Goal: Task Accomplishment & Management: Use online tool/utility

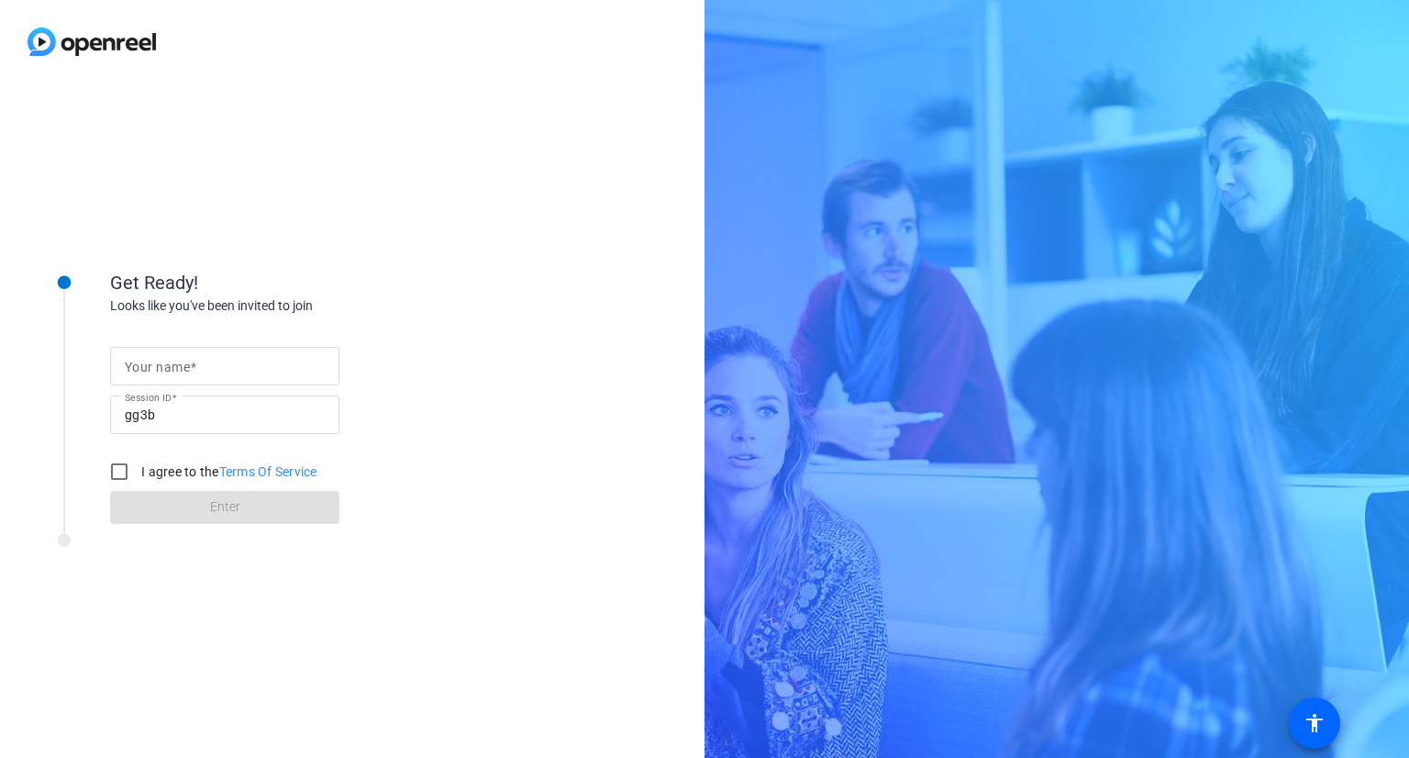
click at [213, 361] on input "Your name" at bounding box center [225, 366] width 200 height 22
type input "[PERSON_NAME]"
click at [116, 470] on input "I agree to the Terms Of Service" at bounding box center [119, 471] width 37 height 37
checkbox input "true"
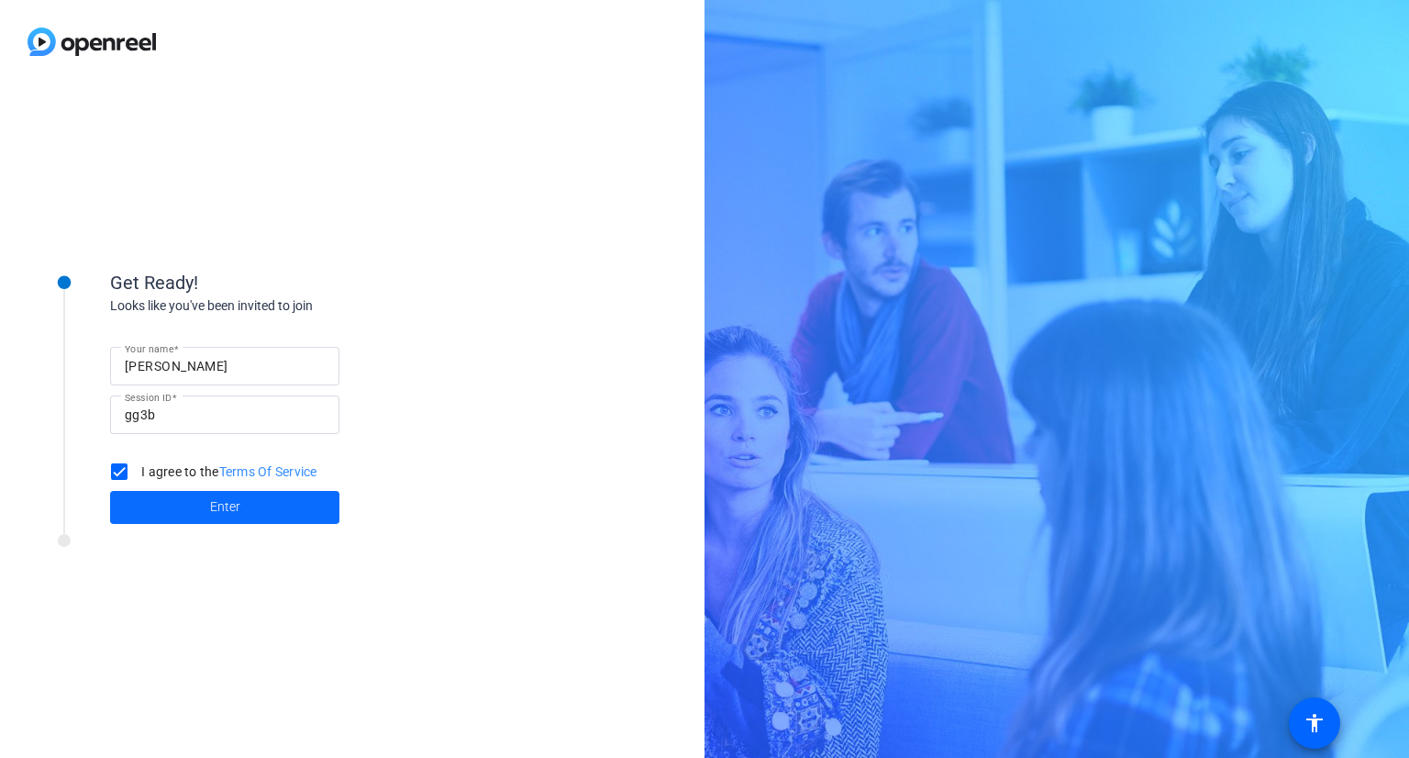
click at [227, 508] on span "Enter" at bounding box center [225, 506] width 30 height 19
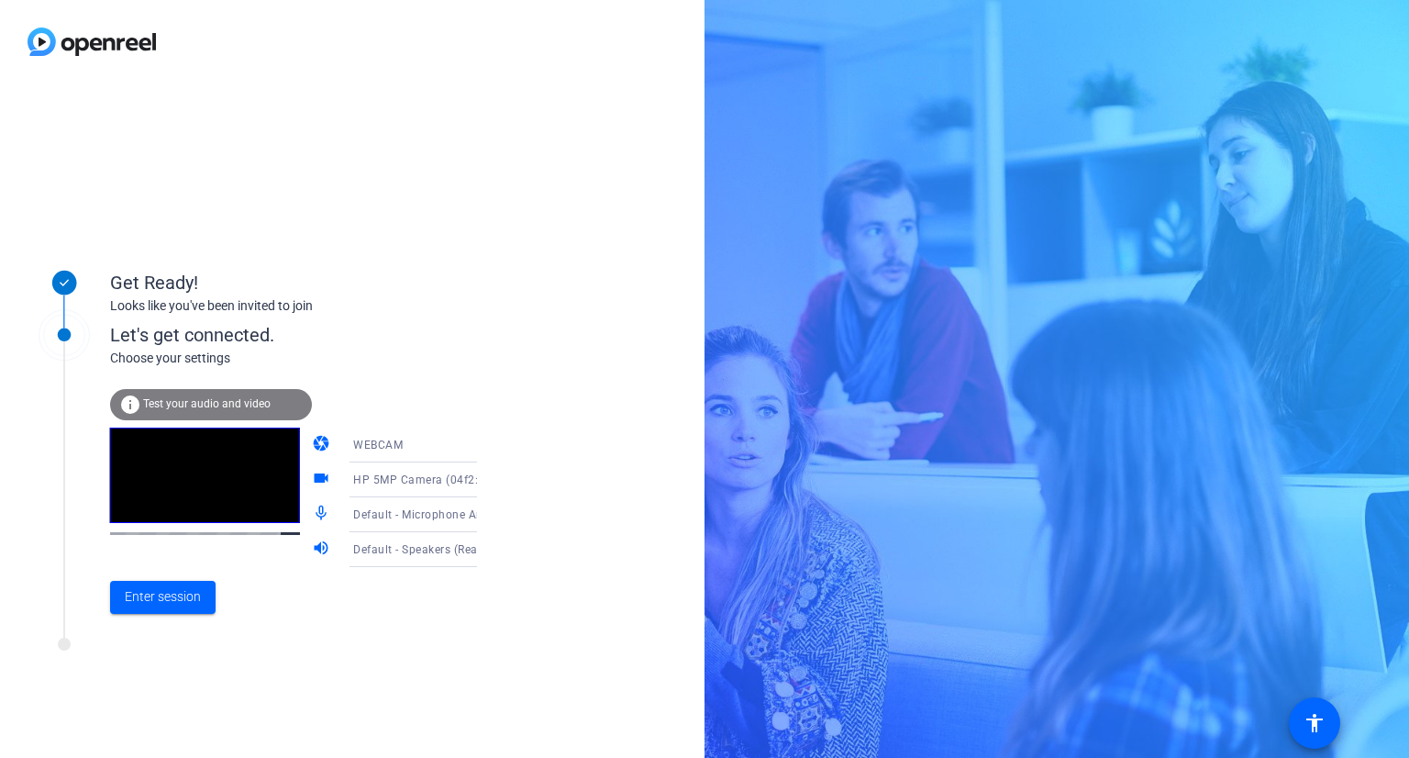
click at [202, 394] on div "info Test your audio and video" at bounding box center [211, 404] width 202 height 31
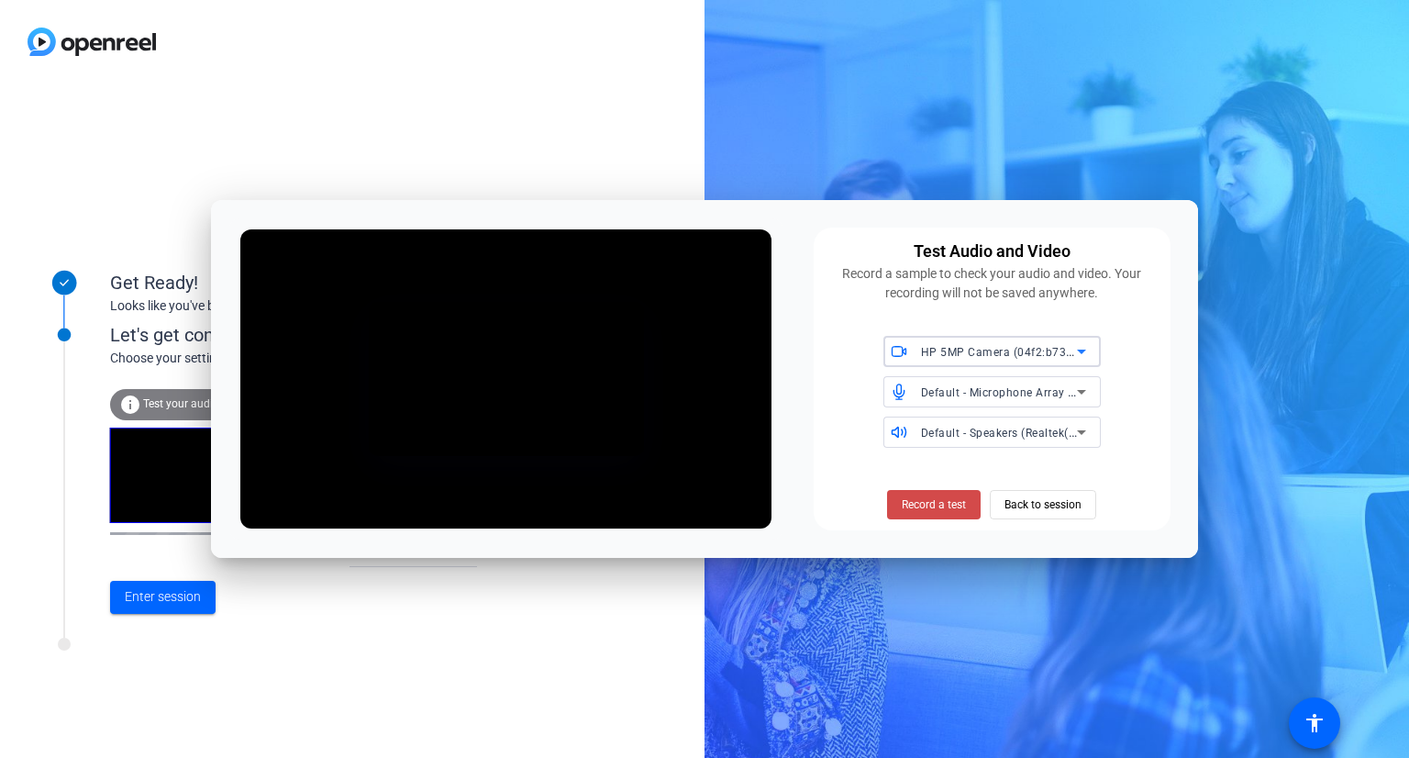
click at [933, 505] on span "Record a test" at bounding box center [934, 504] width 64 height 17
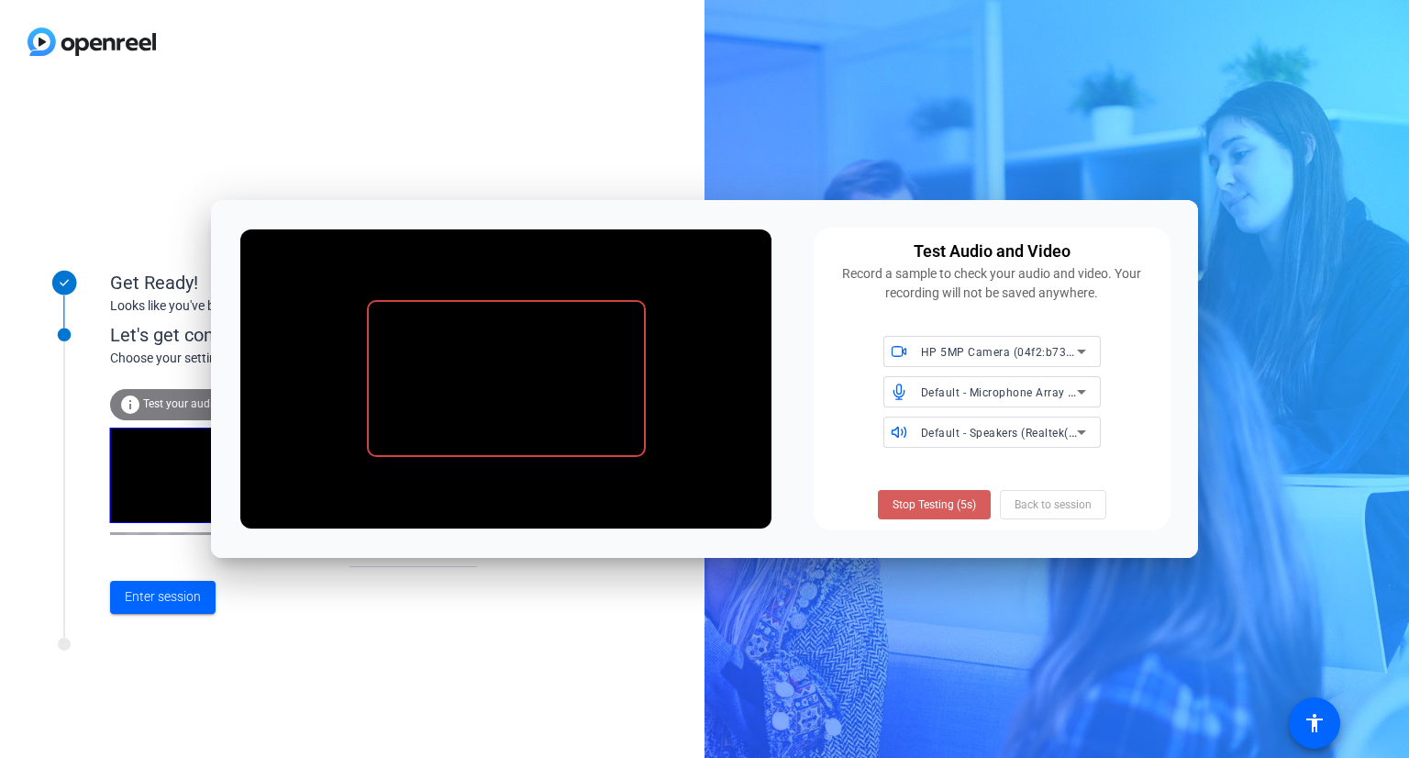
click at [911, 500] on span "Stop Testing (5s)" at bounding box center [933, 504] width 83 height 17
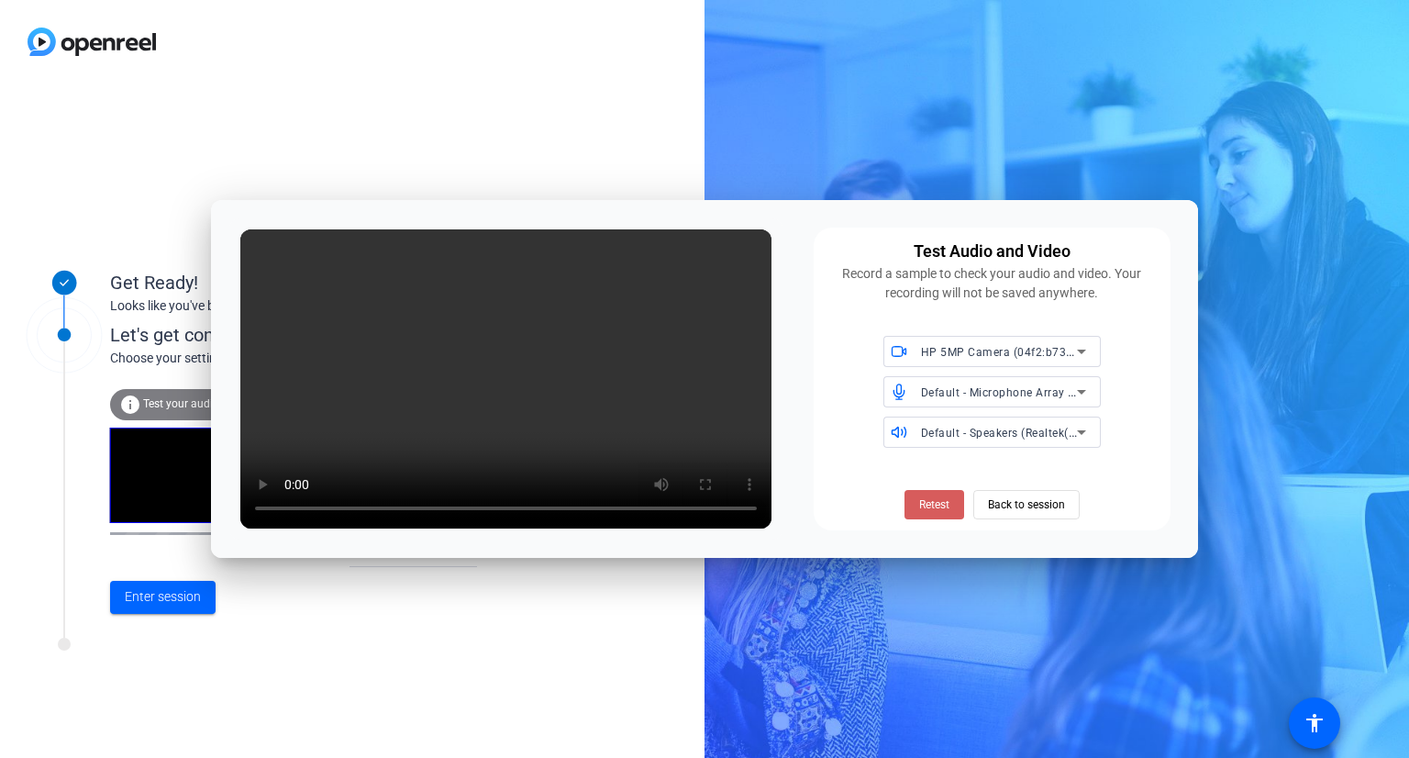
click at [928, 506] on span "Retest" at bounding box center [934, 504] width 30 height 17
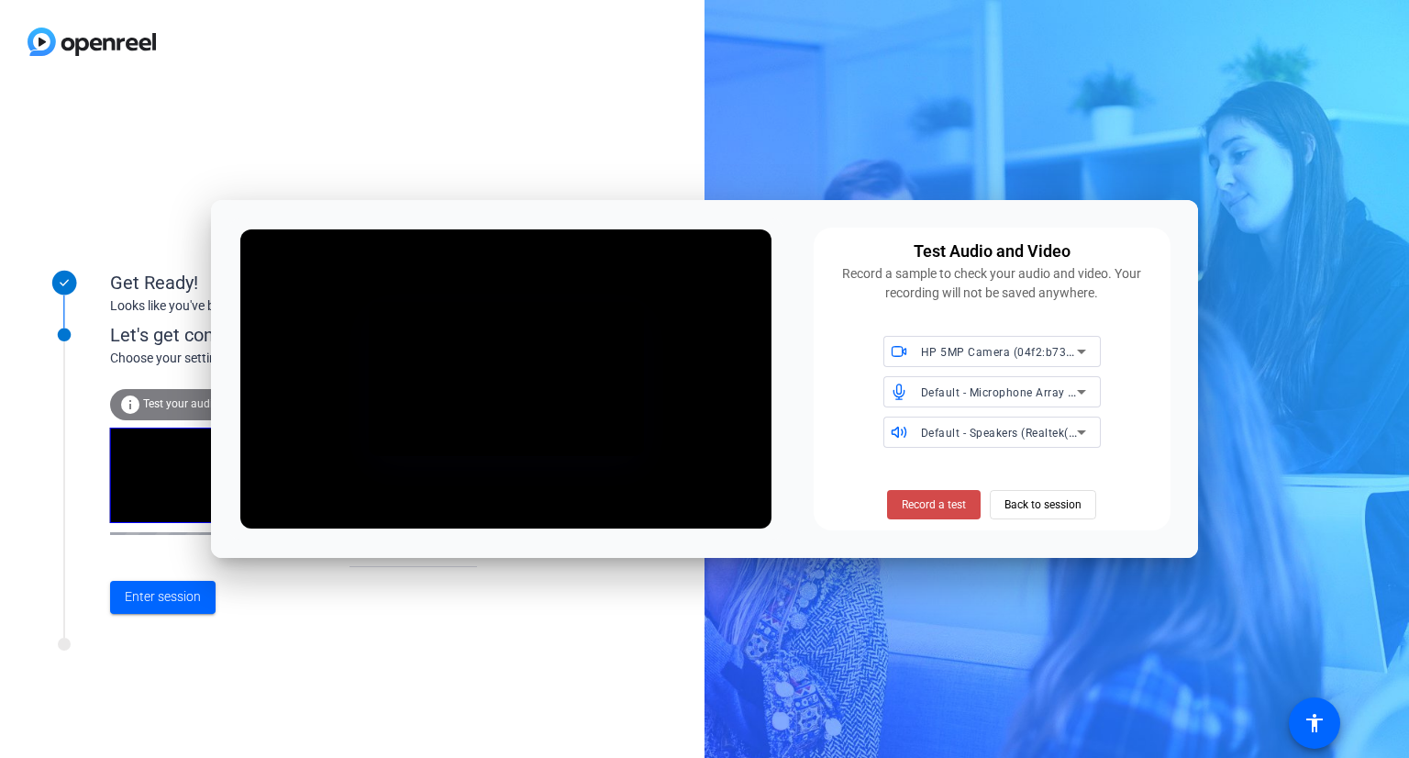
click at [929, 504] on span "Record a test" at bounding box center [934, 504] width 64 height 17
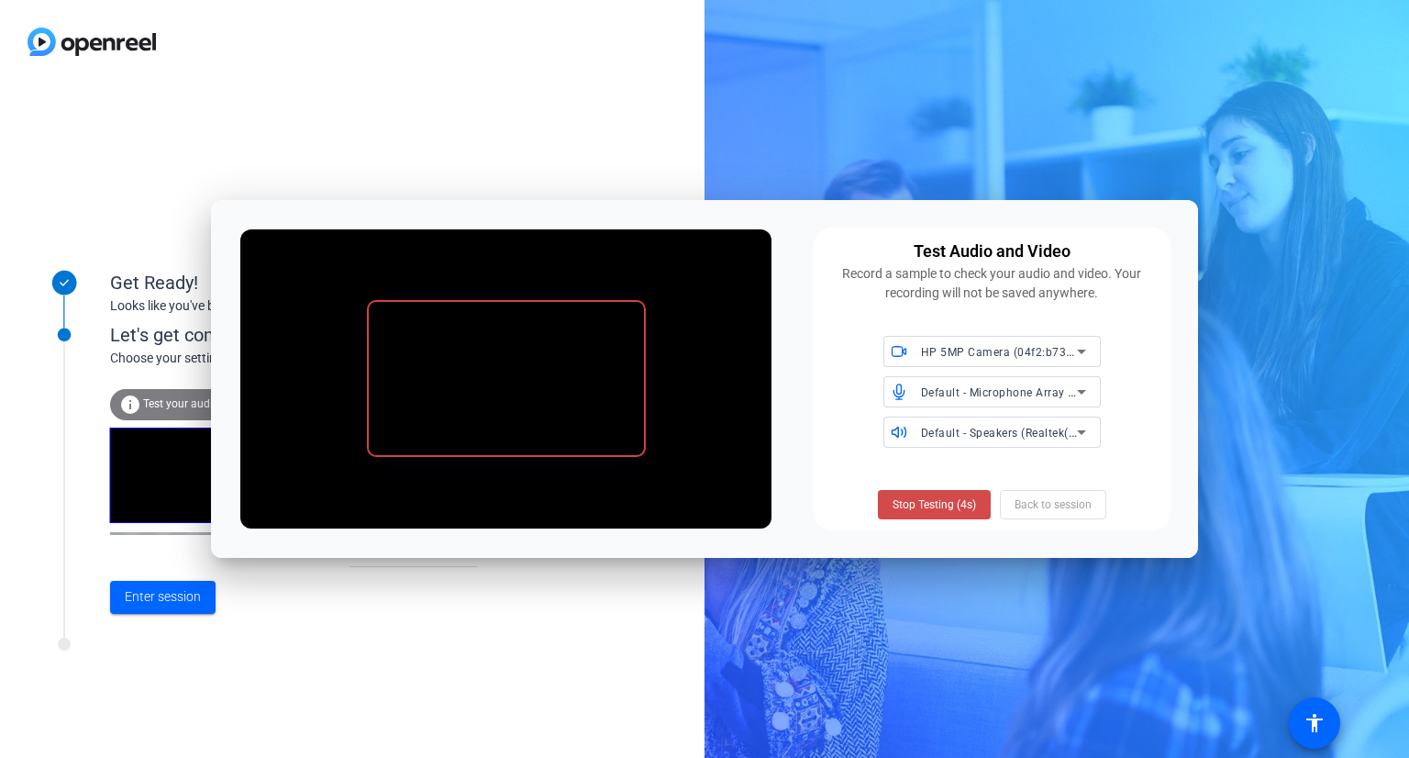
click at [943, 507] on span "Stop Testing (4s)" at bounding box center [933, 504] width 83 height 17
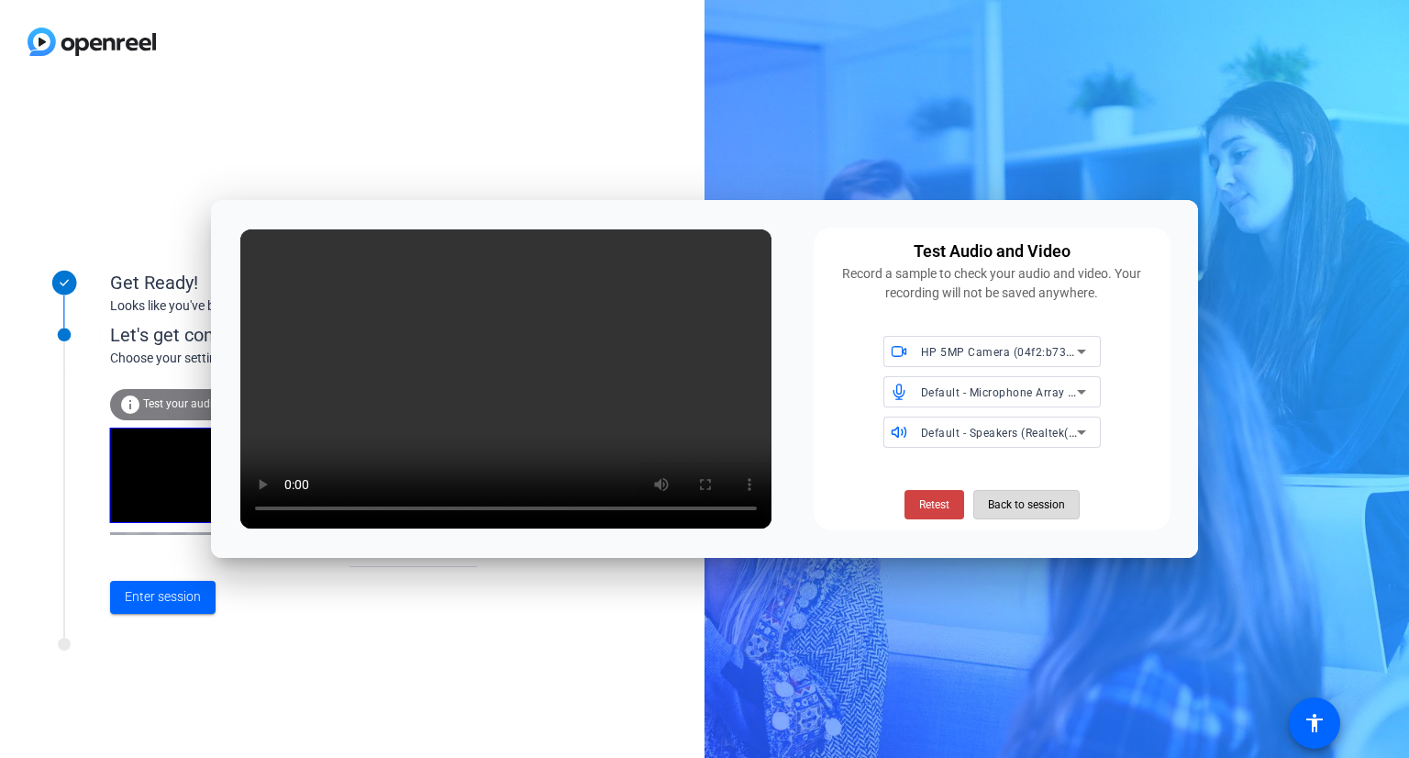
click at [1014, 508] on span "Back to session" at bounding box center [1026, 504] width 77 height 35
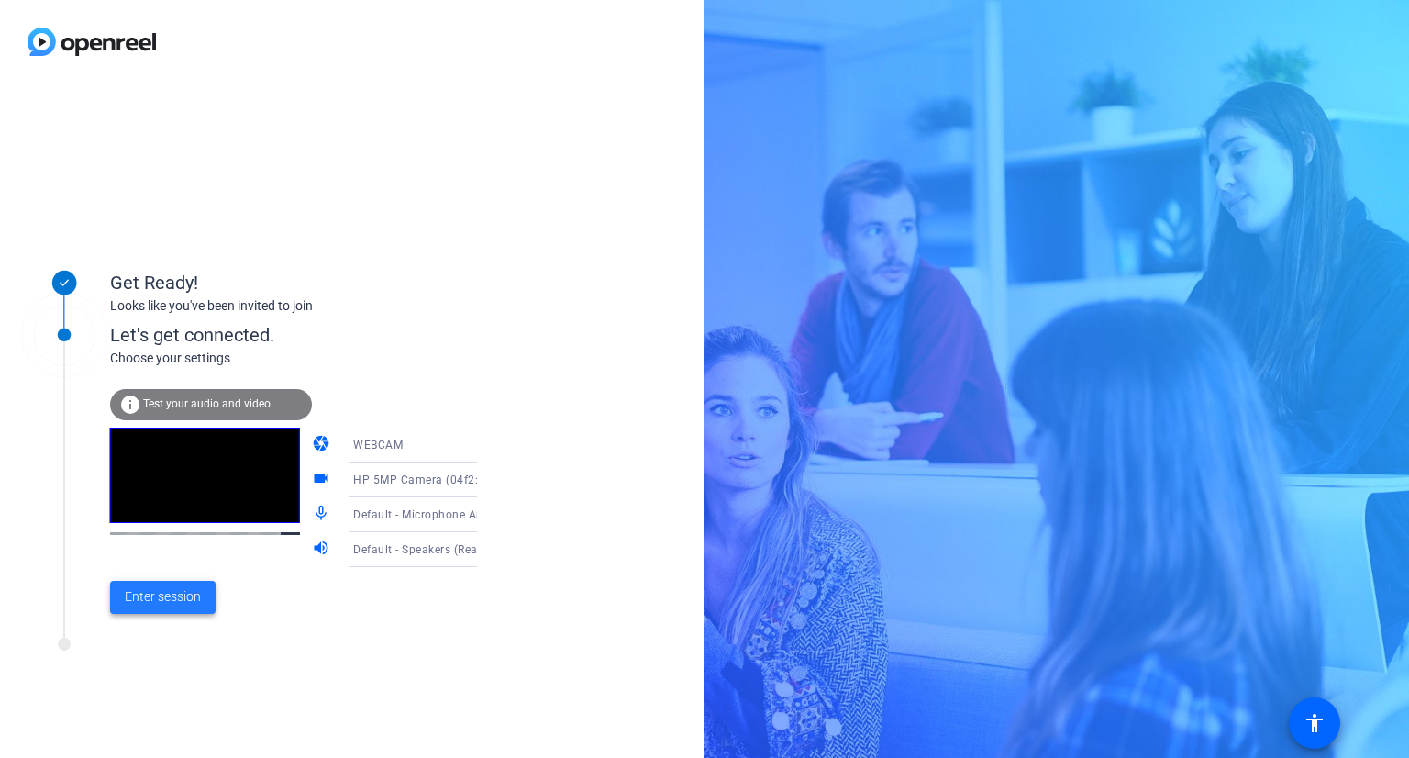
click at [149, 600] on span "Enter session" at bounding box center [163, 596] width 76 height 19
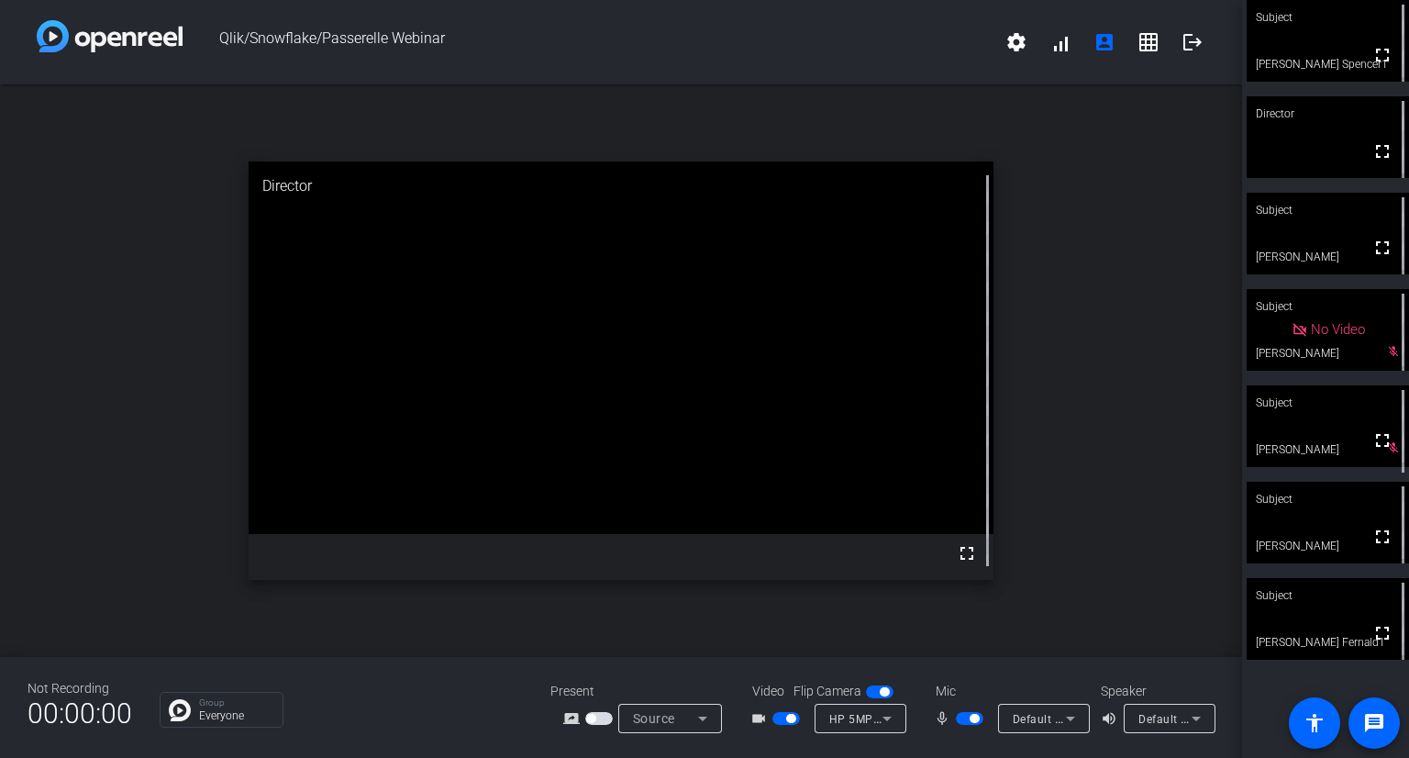
click at [964, 719] on span "button" at bounding box center [970, 718] width 28 height 13
click at [778, 716] on span "button" at bounding box center [786, 718] width 28 height 13
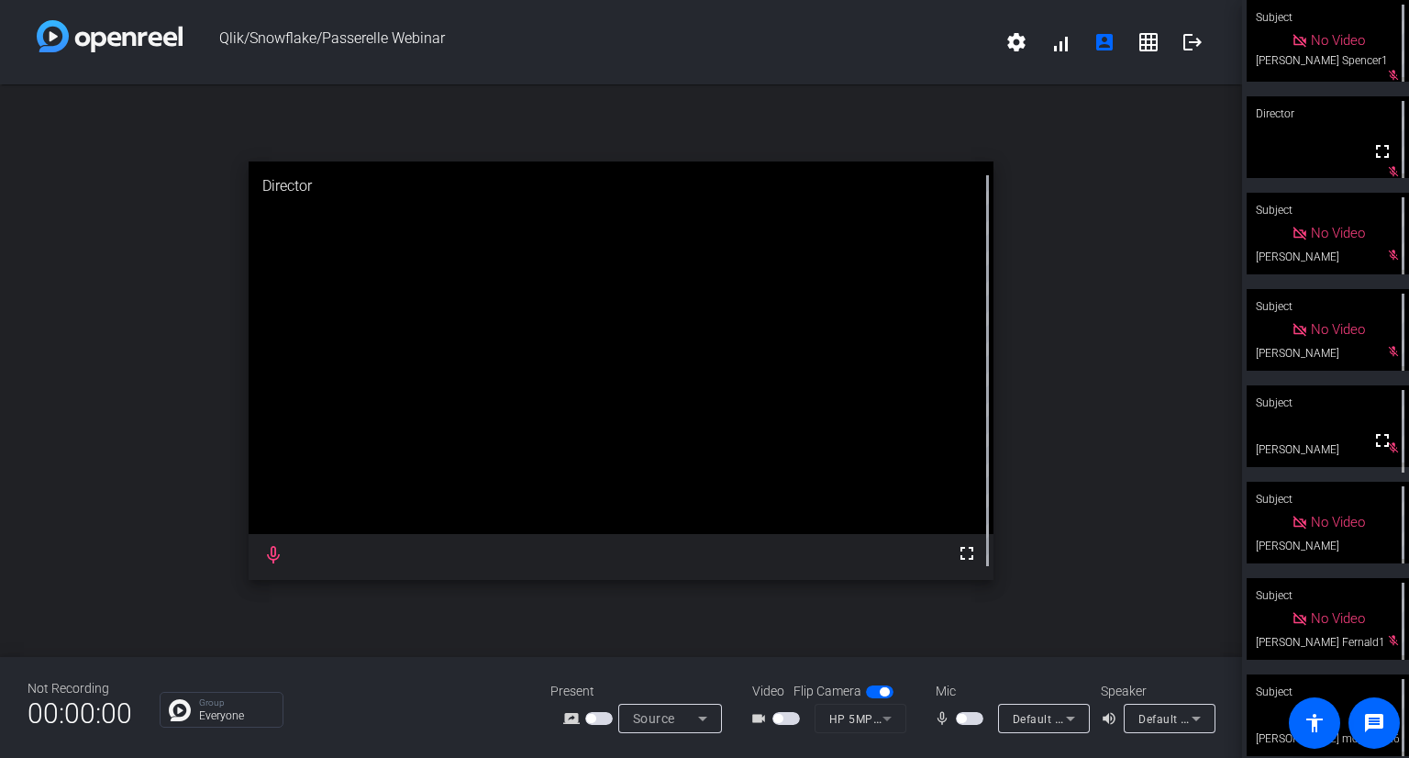
click at [798, 715] on span "button" at bounding box center [786, 718] width 28 height 13
click at [970, 717] on span "button" at bounding box center [970, 718] width 28 height 13
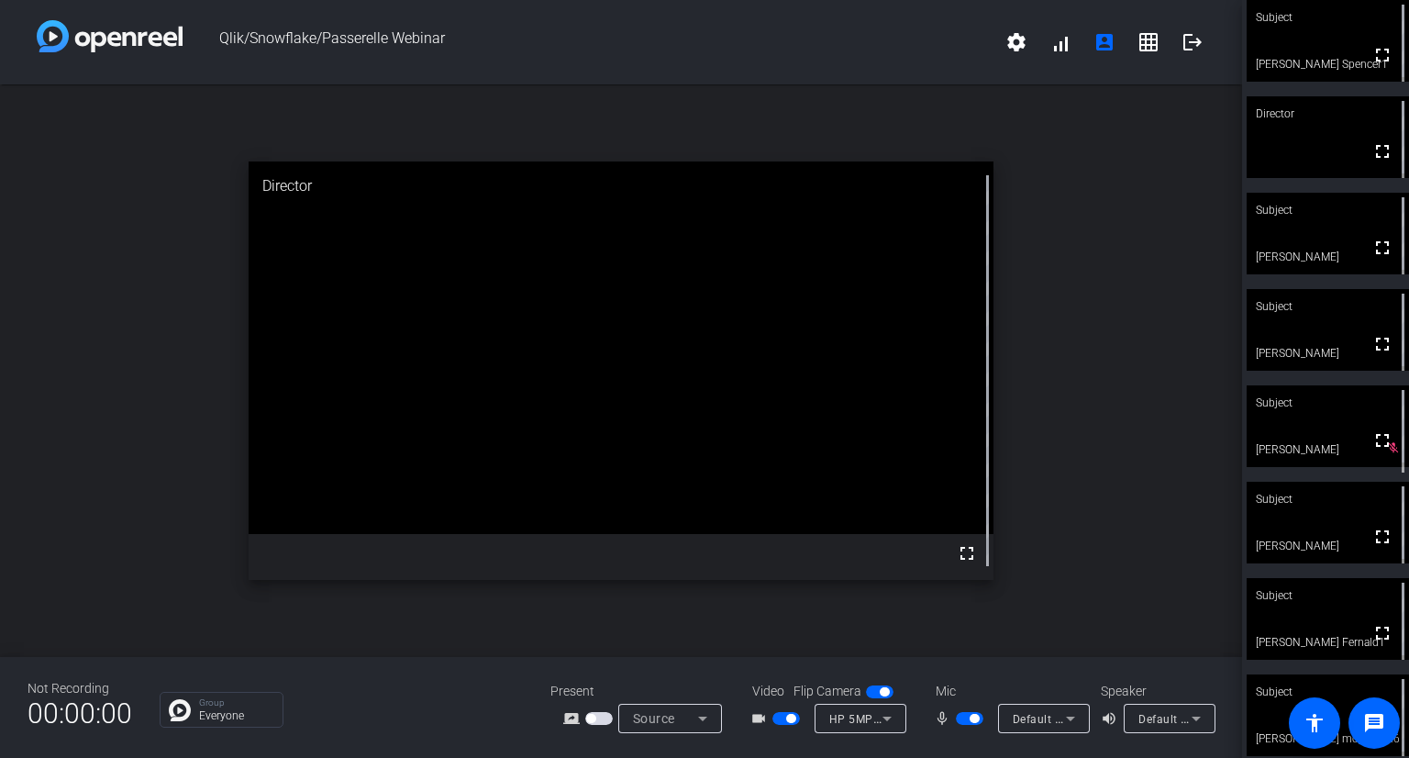
drag, startPoint x: 1408, startPoint y: 258, endPoint x: 1408, endPoint y: 232, distance: 25.7
click at [1408, 232] on div "Subject fullscreen [PERSON_NAME] Spencer1 Director fullscreen Subject fullscree…" at bounding box center [1325, 379] width 167 height 758
